Goal: Information Seeking & Learning: Learn about a topic

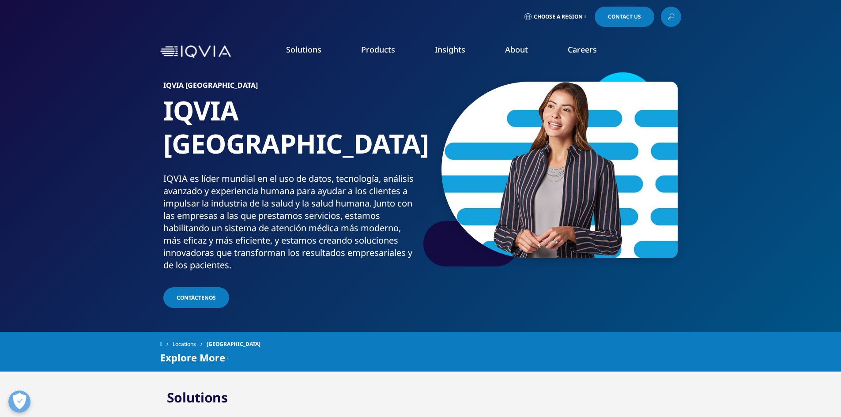
drag, startPoint x: 0, startPoint y: 0, endPoint x: 96, endPoint y: 65, distance: 116.0
click at [96, 65] on div "Solutions quick find a capability Clear Search Loading SOLUTIONS Research & Dev…" at bounding box center [420, 51] width 841 height 41
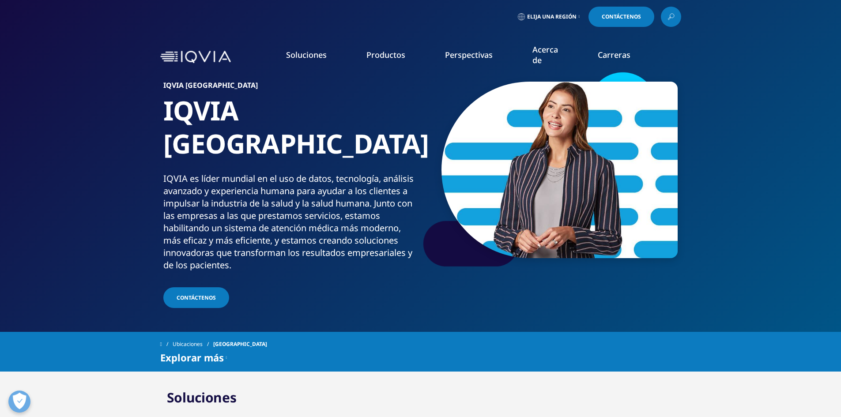
click at [279, 119] on font "Nuestra historia" at bounding box center [265, 119] width 54 height 10
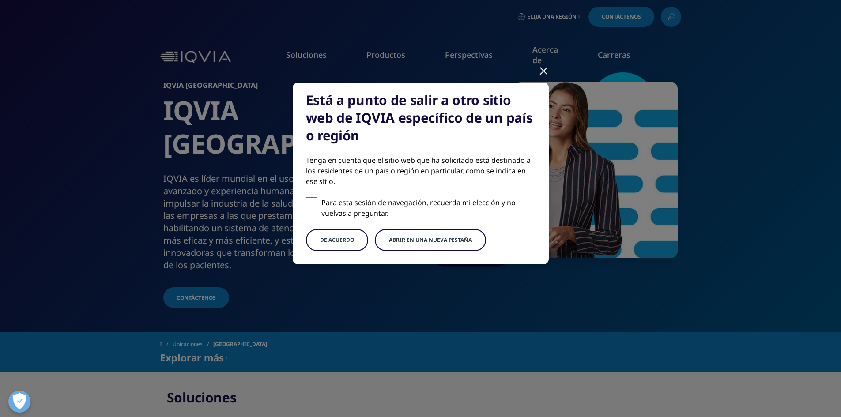
click at [313, 199] on span at bounding box center [311, 202] width 11 height 11
click at [313, 199] on input "Para esta sesión de navegación, recuerda mi elección y no vuelvas a preguntar." at bounding box center [311, 202] width 11 height 11
checkbox input "true"
click at [344, 240] on font "DE ACUERDO" at bounding box center [337, 240] width 34 height 8
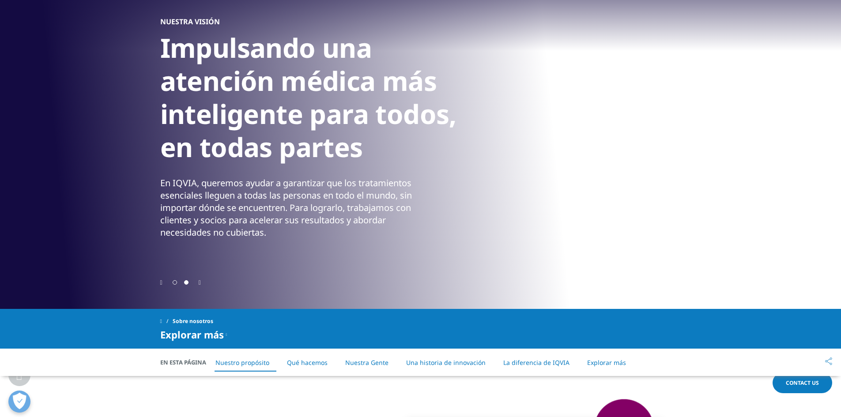
scroll to position [309, 0]
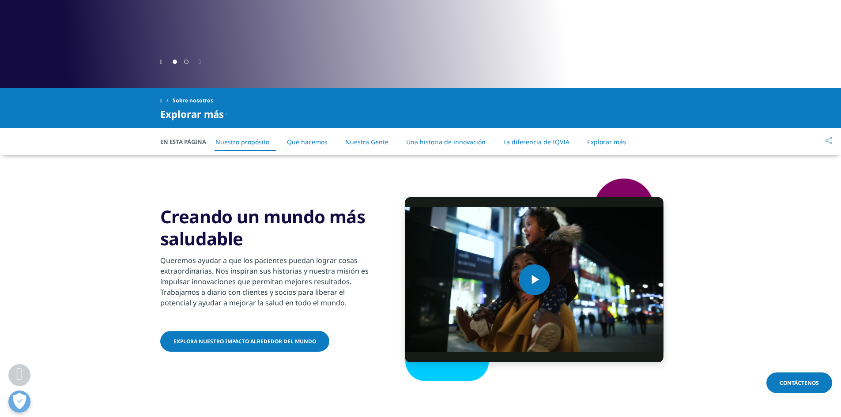
click at [305, 141] on font "Qué hacemos" at bounding box center [307, 142] width 41 height 8
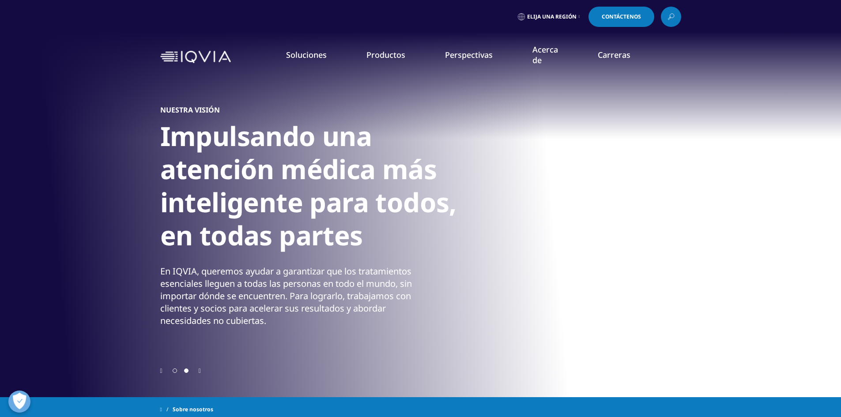
click at [213, 56] on img at bounding box center [195, 57] width 71 height 13
